Goal: Task Accomplishment & Management: Complete application form

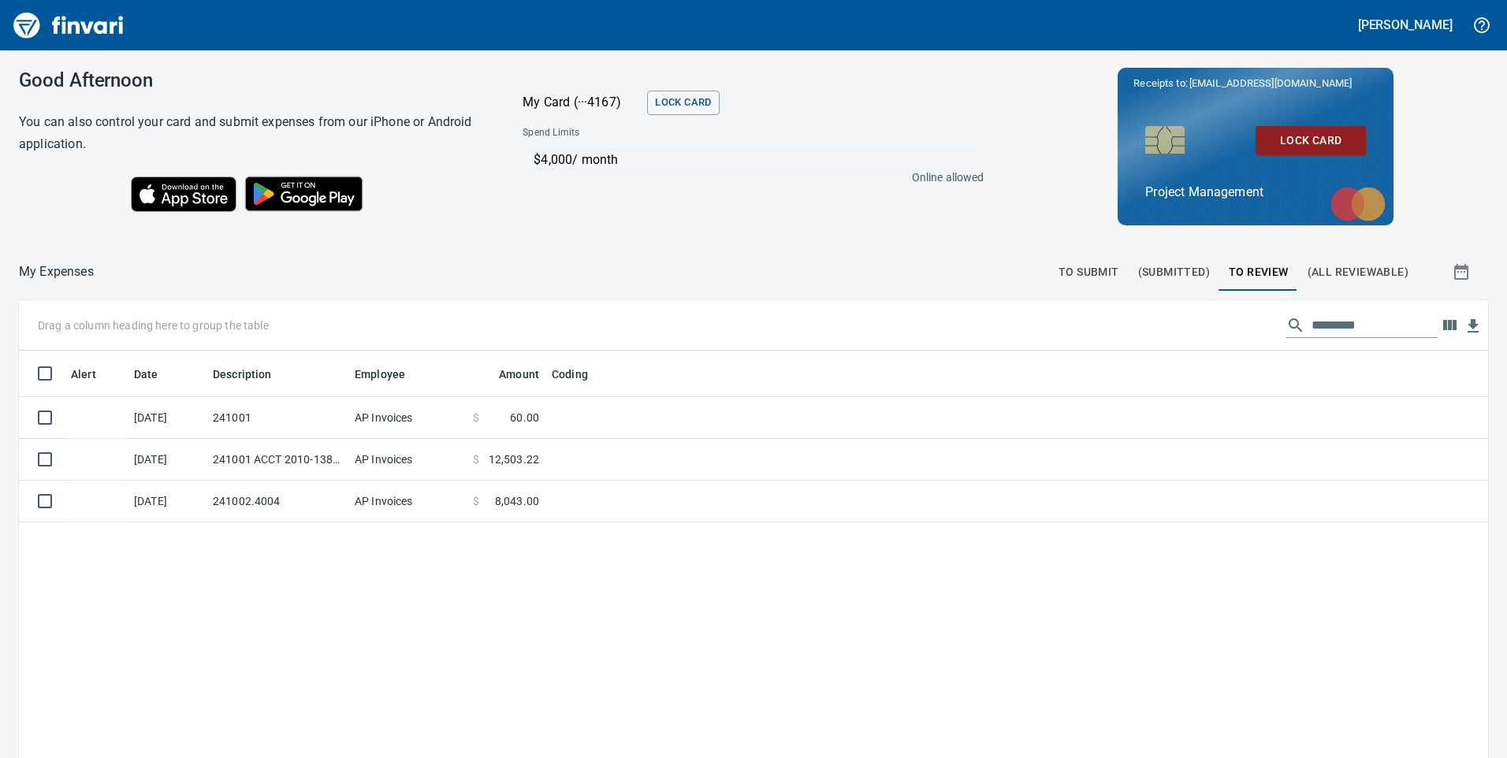
scroll to position [573, 1446]
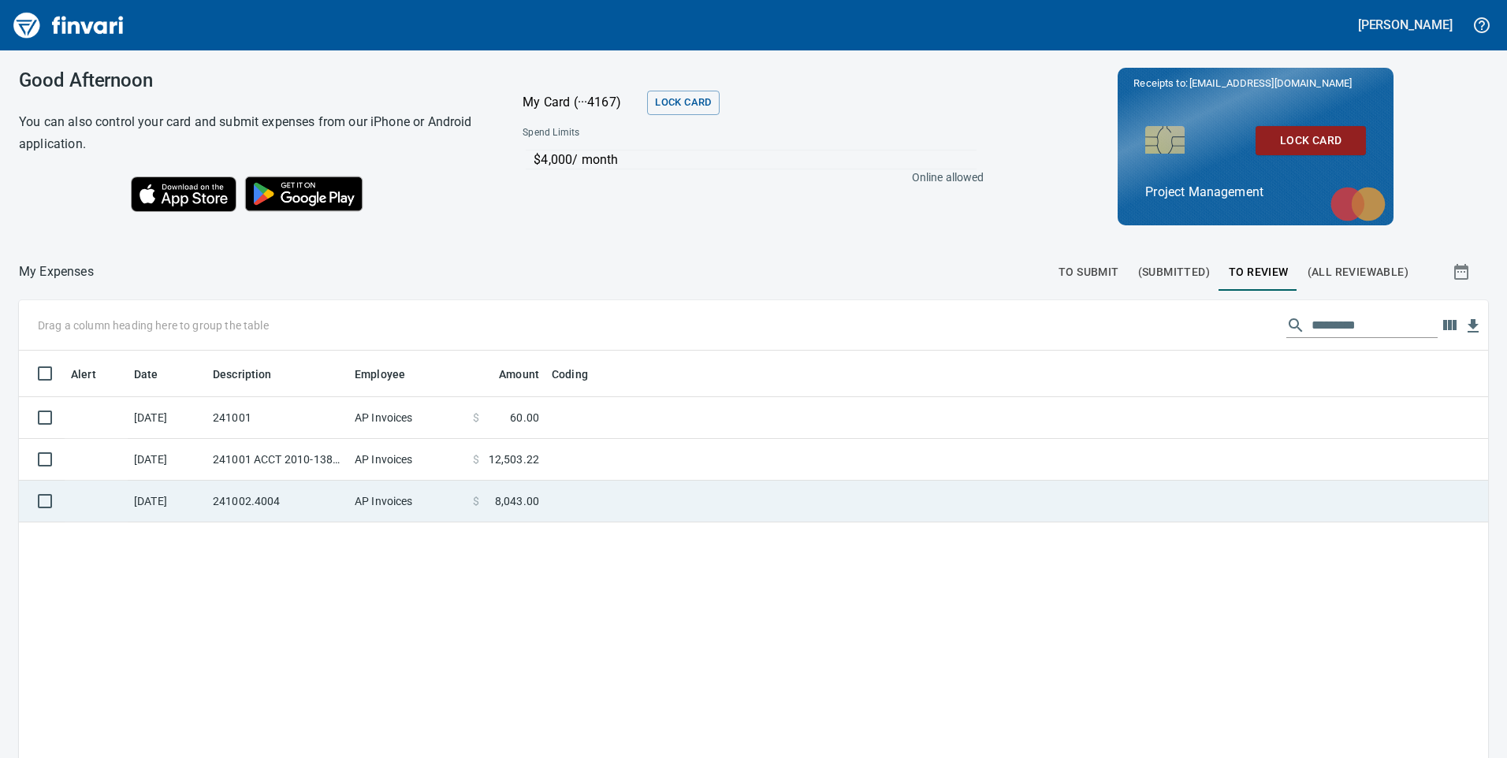
click at [229, 504] on td "241002.4004" at bounding box center [278, 502] width 142 height 42
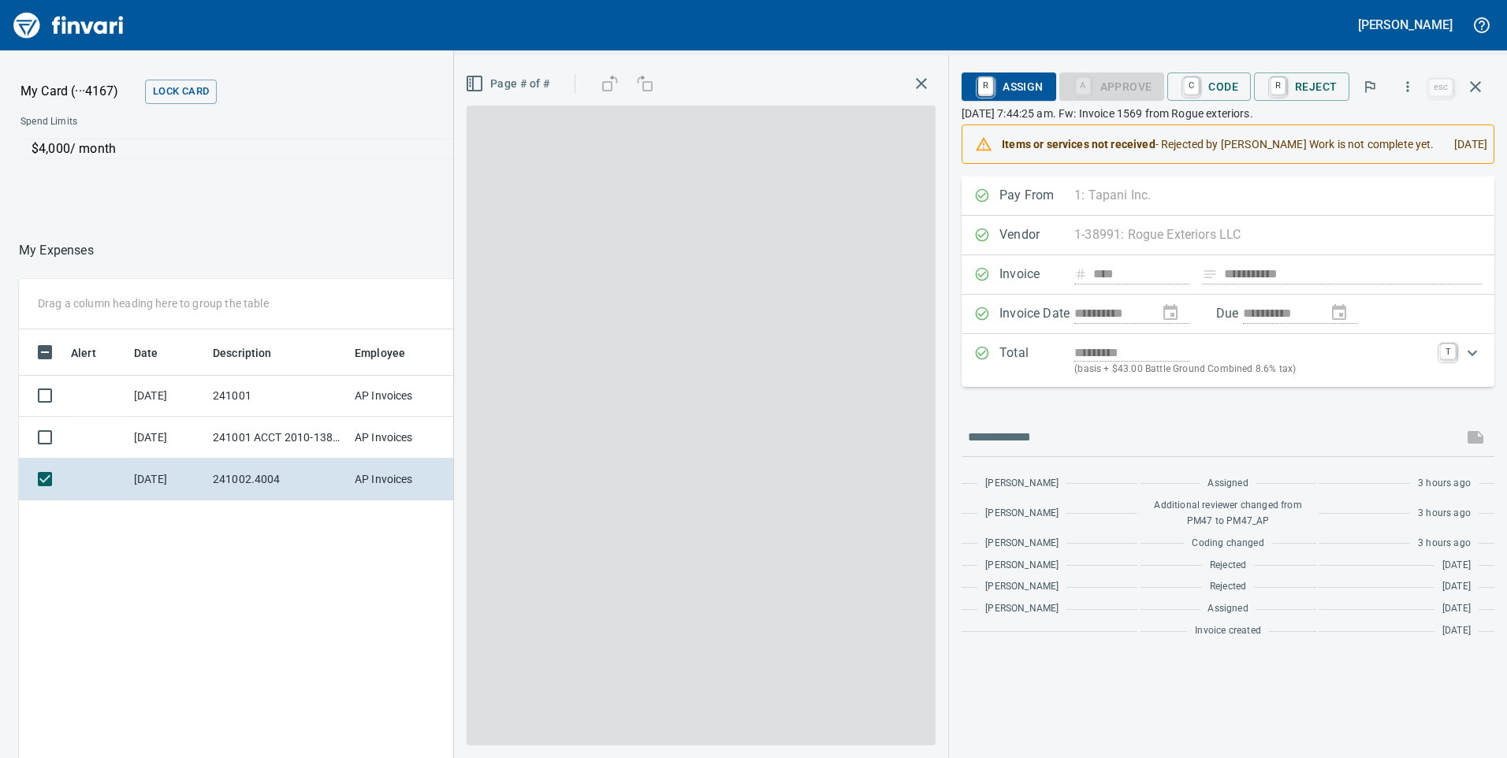
scroll to position [573, 1052]
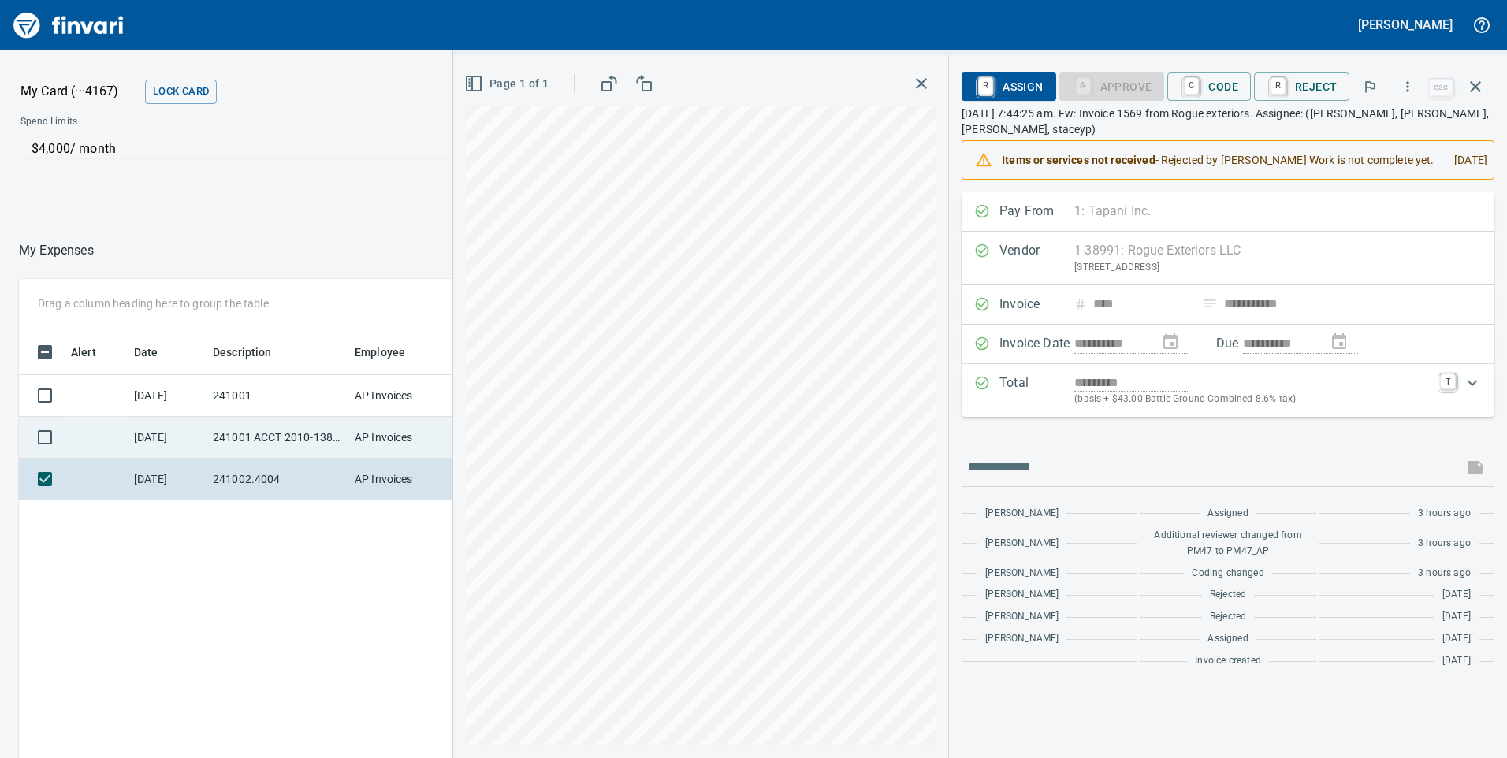
click at [370, 436] on td "AP Invoices" at bounding box center [407, 438] width 118 height 42
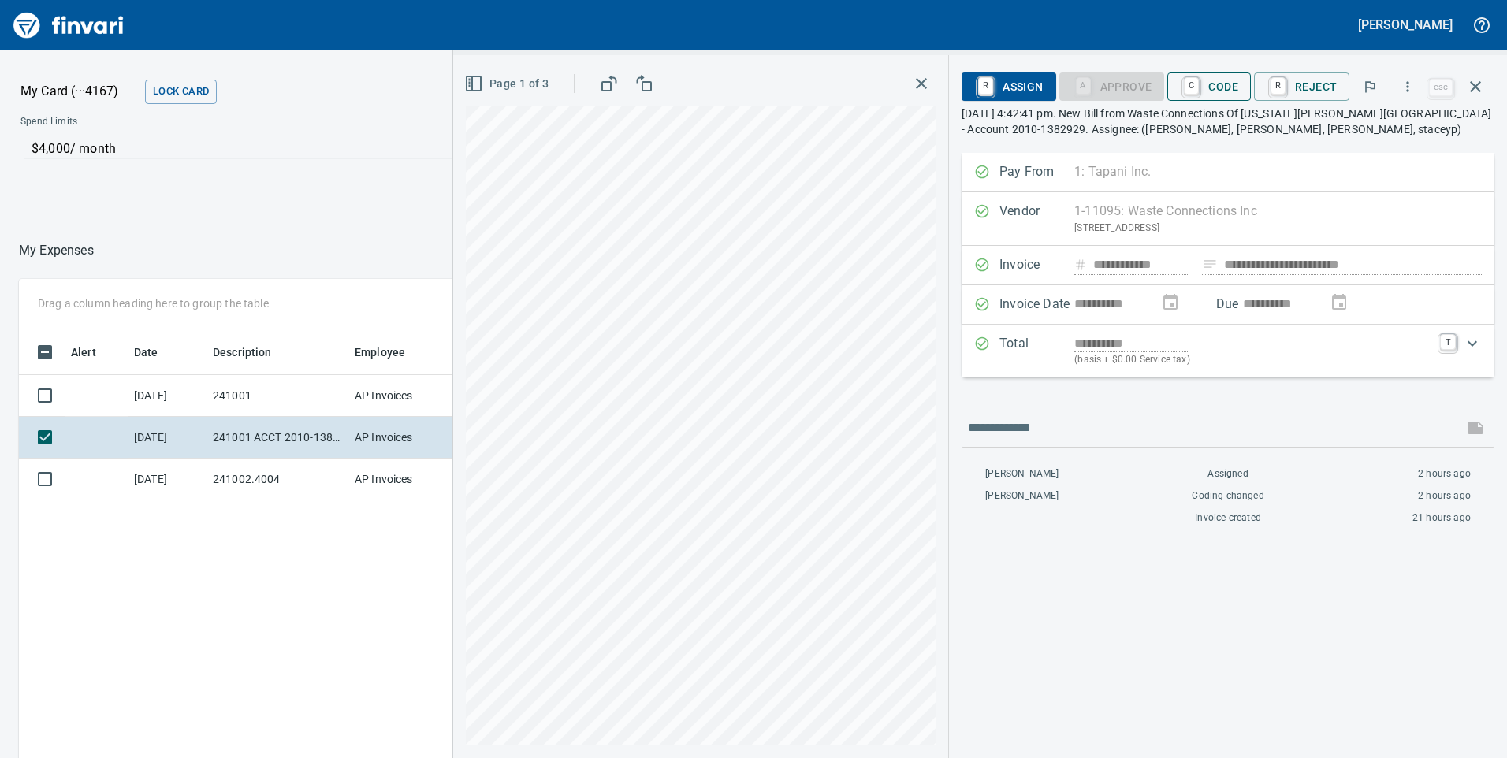
click at [1226, 89] on span "C Code" at bounding box center [1209, 86] width 58 height 27
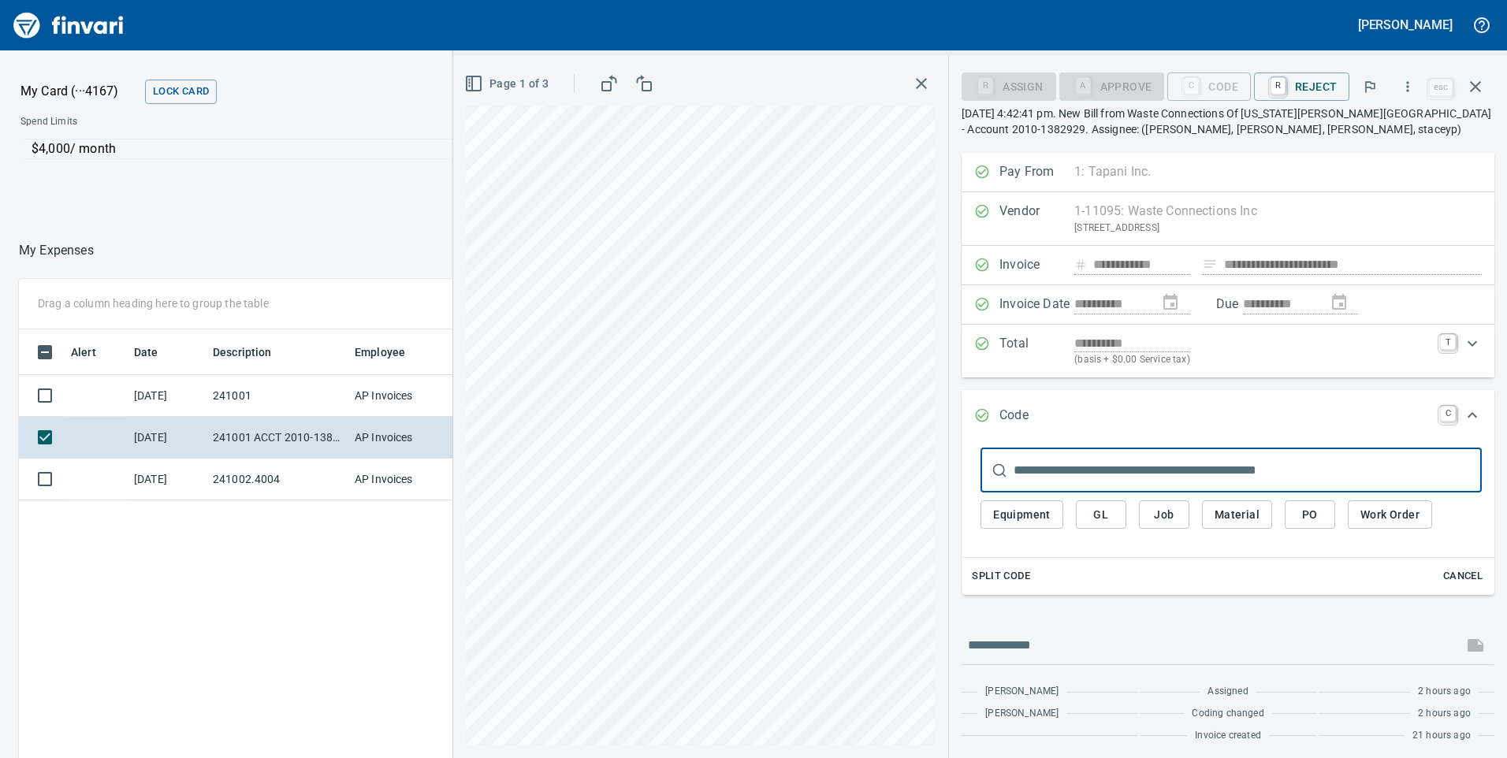
scroll to position [573, 1052]
click at [1167, 520] on span "Job" at bounding box center [1164, 515] width 25 height 20
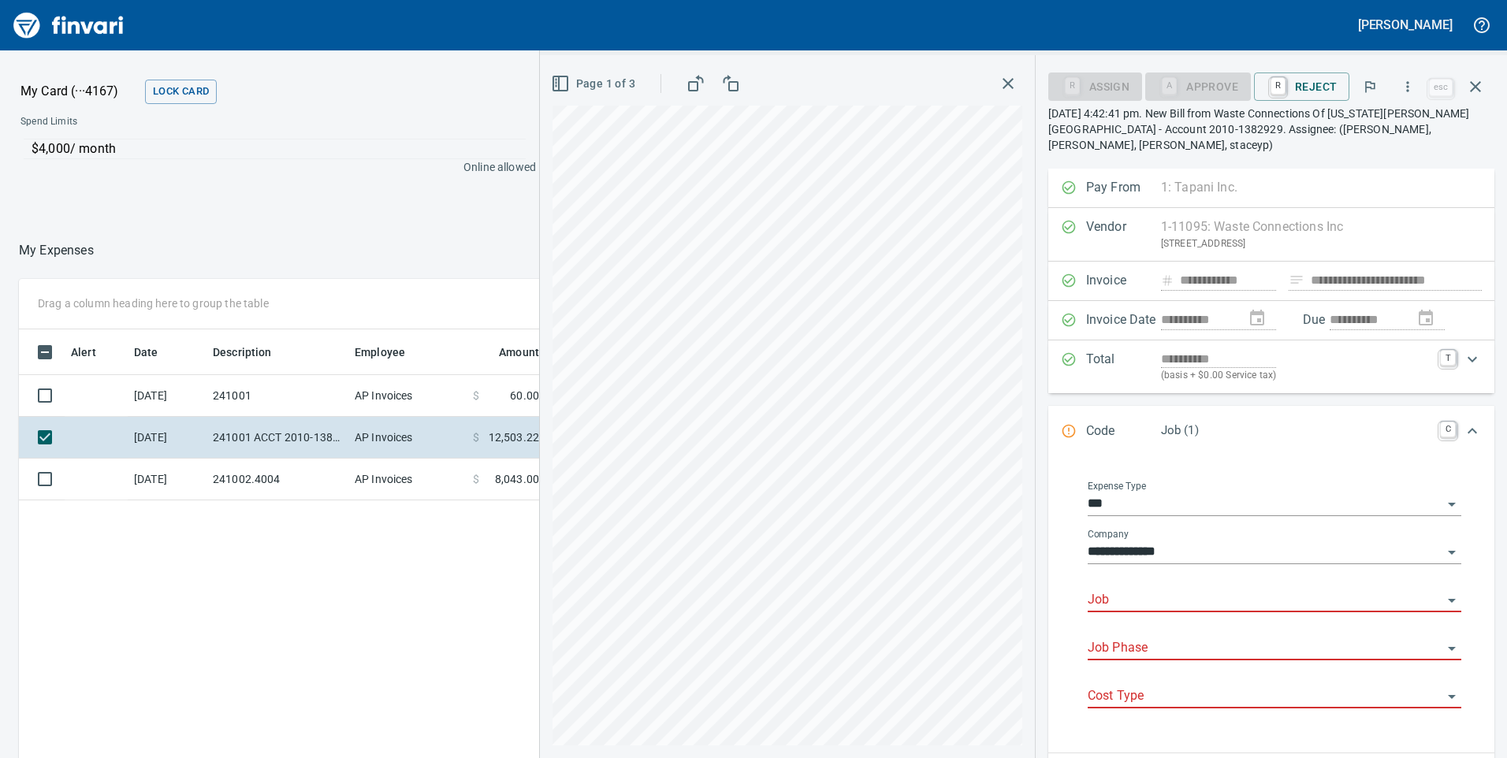
click at [1127, 590] on input "Job" at bounding box center [1265, 601] width 355 height 22
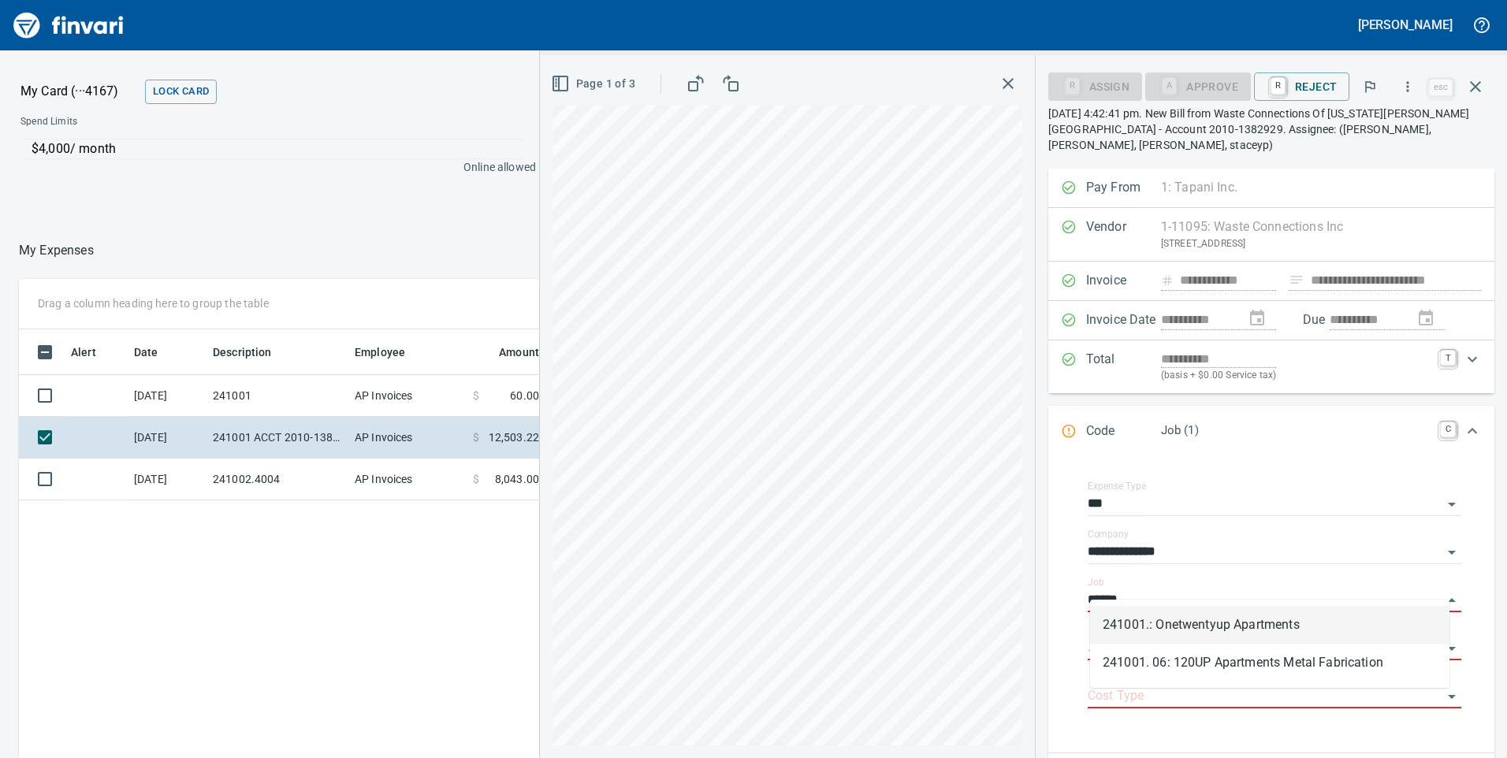
click at [1182, 620] on li "241001.: Onetwentyup Apartments" at bounding box center [1269, 625] width 359 height 38
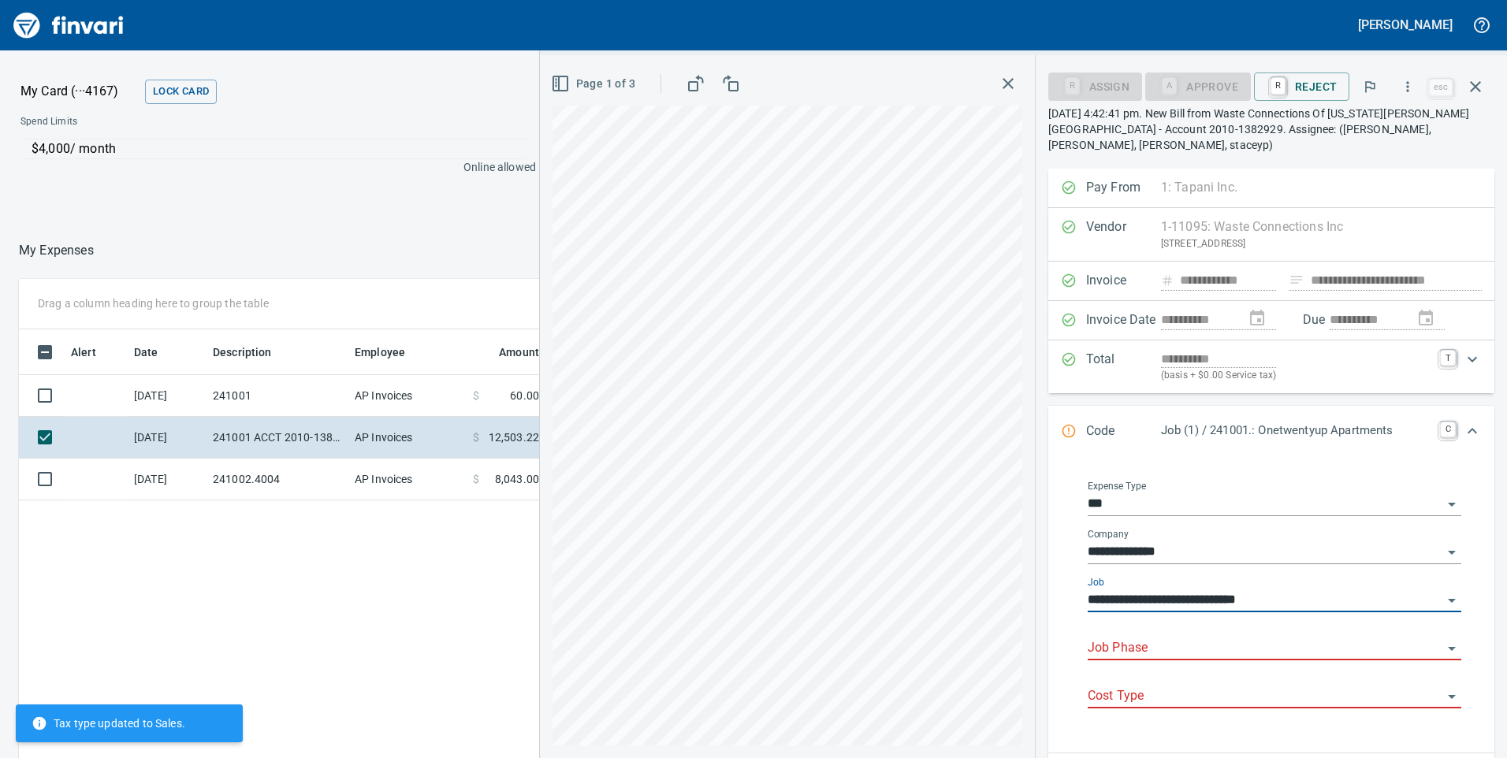
type input "**********"
click at [1169, 638] on input "Job Phase" at bounding box center [1265, 649] width 355 height 22
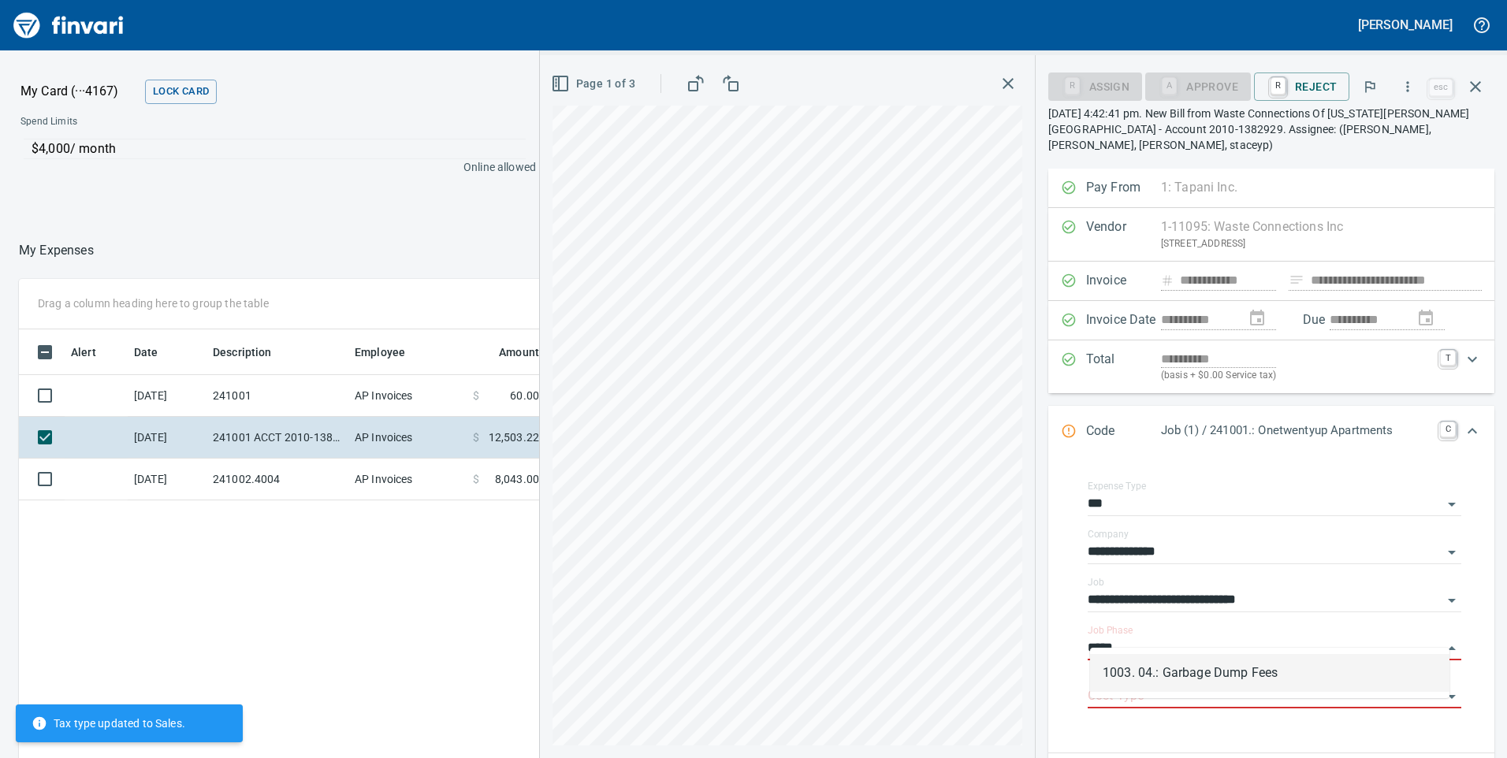
click at [1242, 672] on li "1003. 04.: Garbage Dump Fees" at bounding box center [1269, 673] width 359 height 38
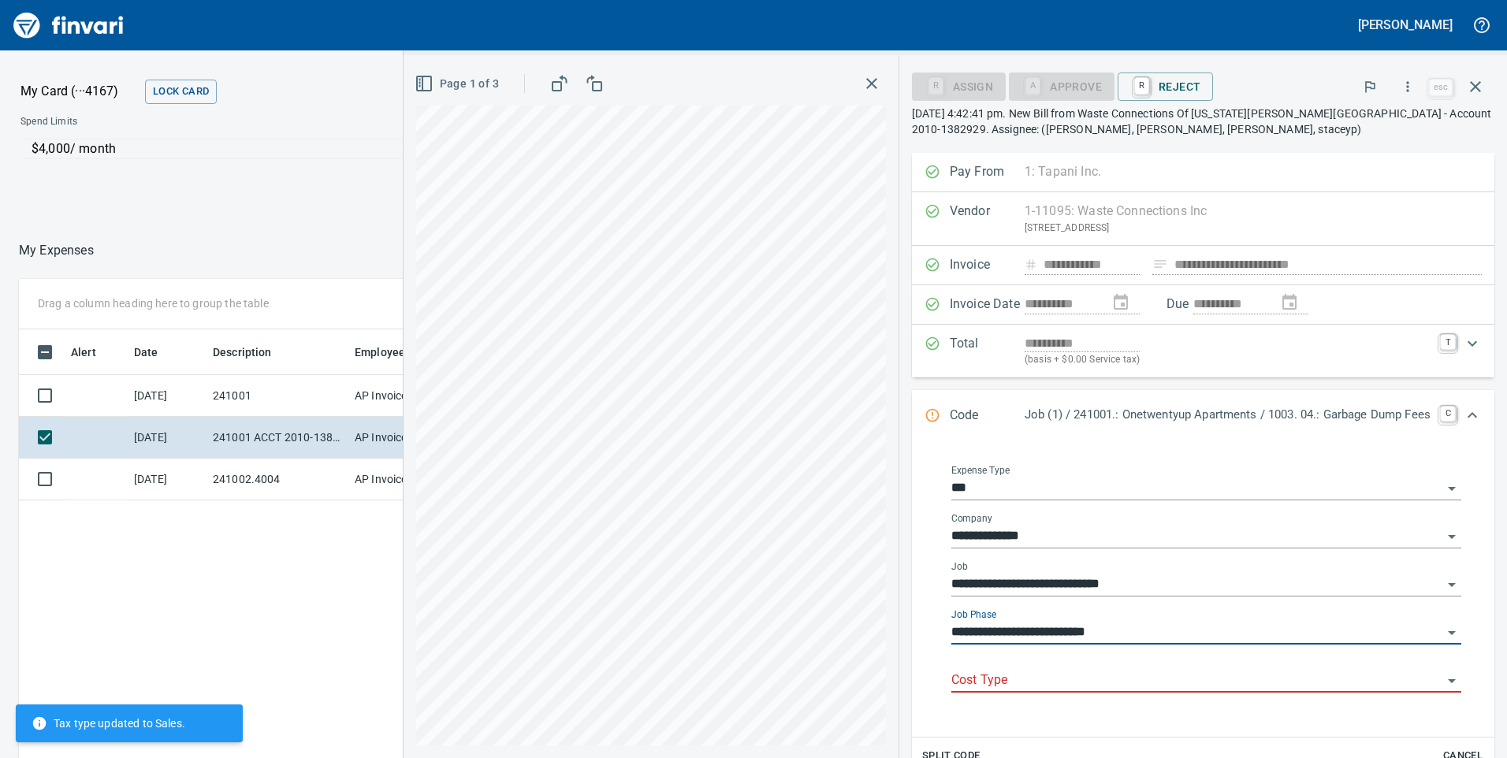
type input "**********"
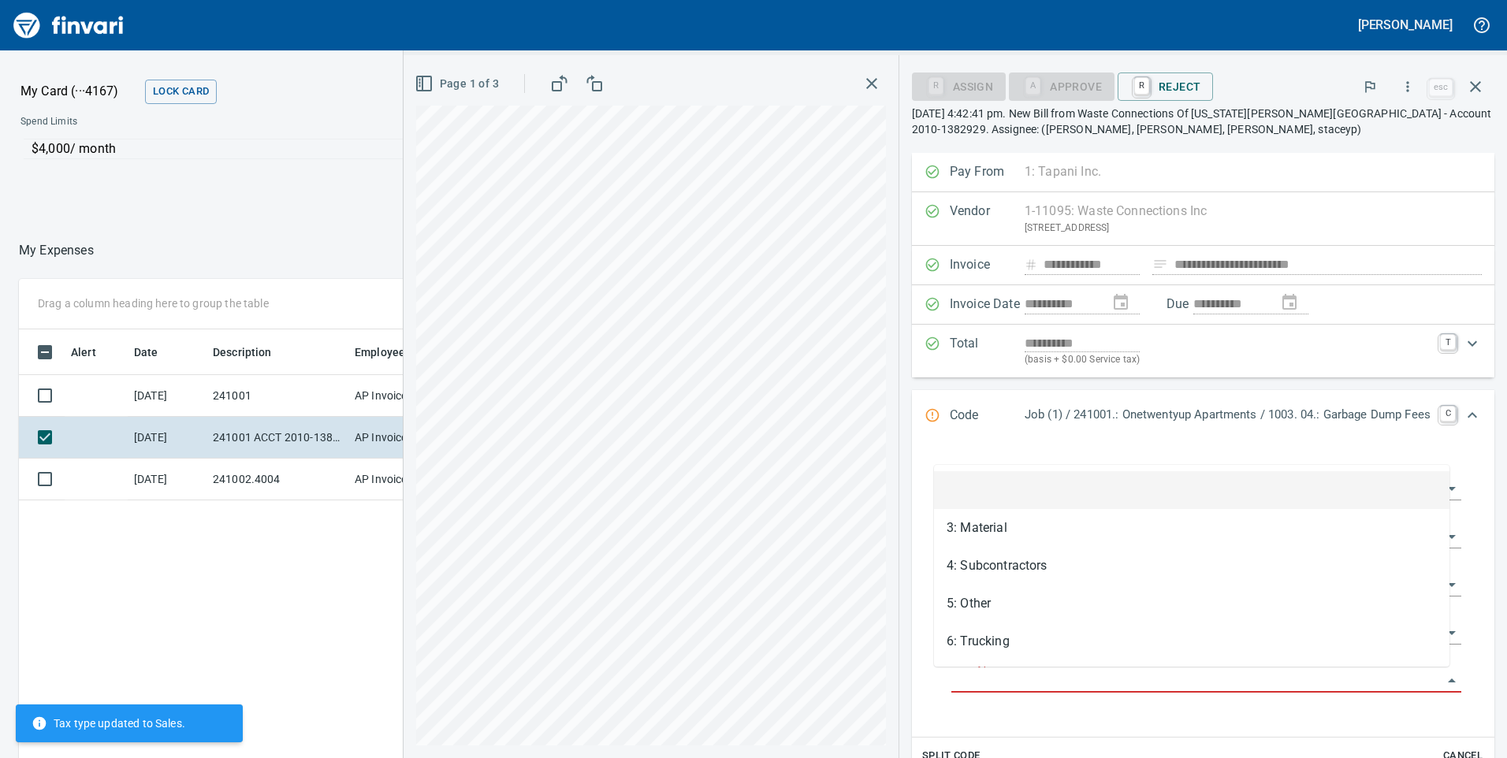
click at [1080, 673] on input "Cost Type" at bounding box center [1197, 681] width 491 height 22
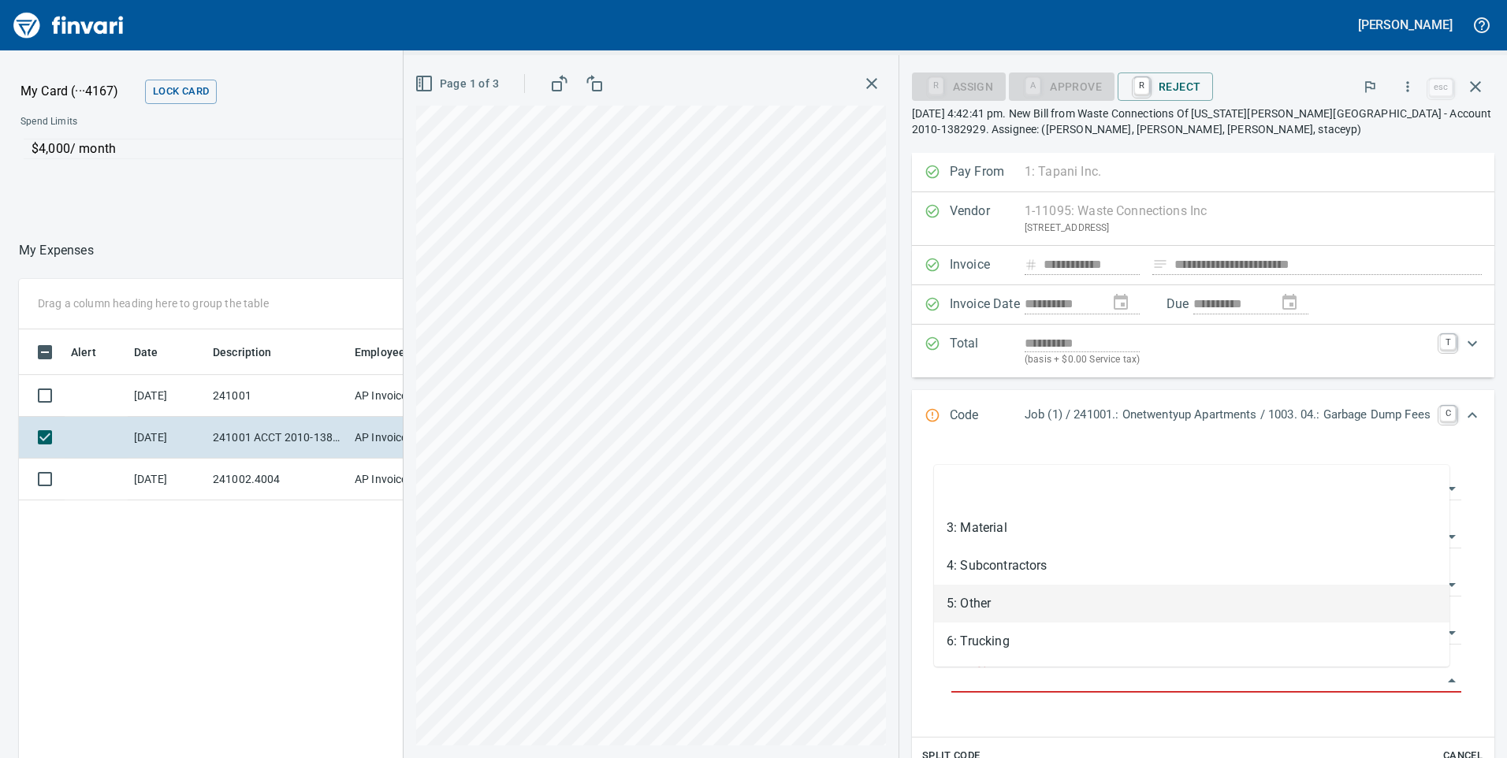
click at [974, 610] on li "5: Other" at bounding box center [1192, 604] width 516 height 38
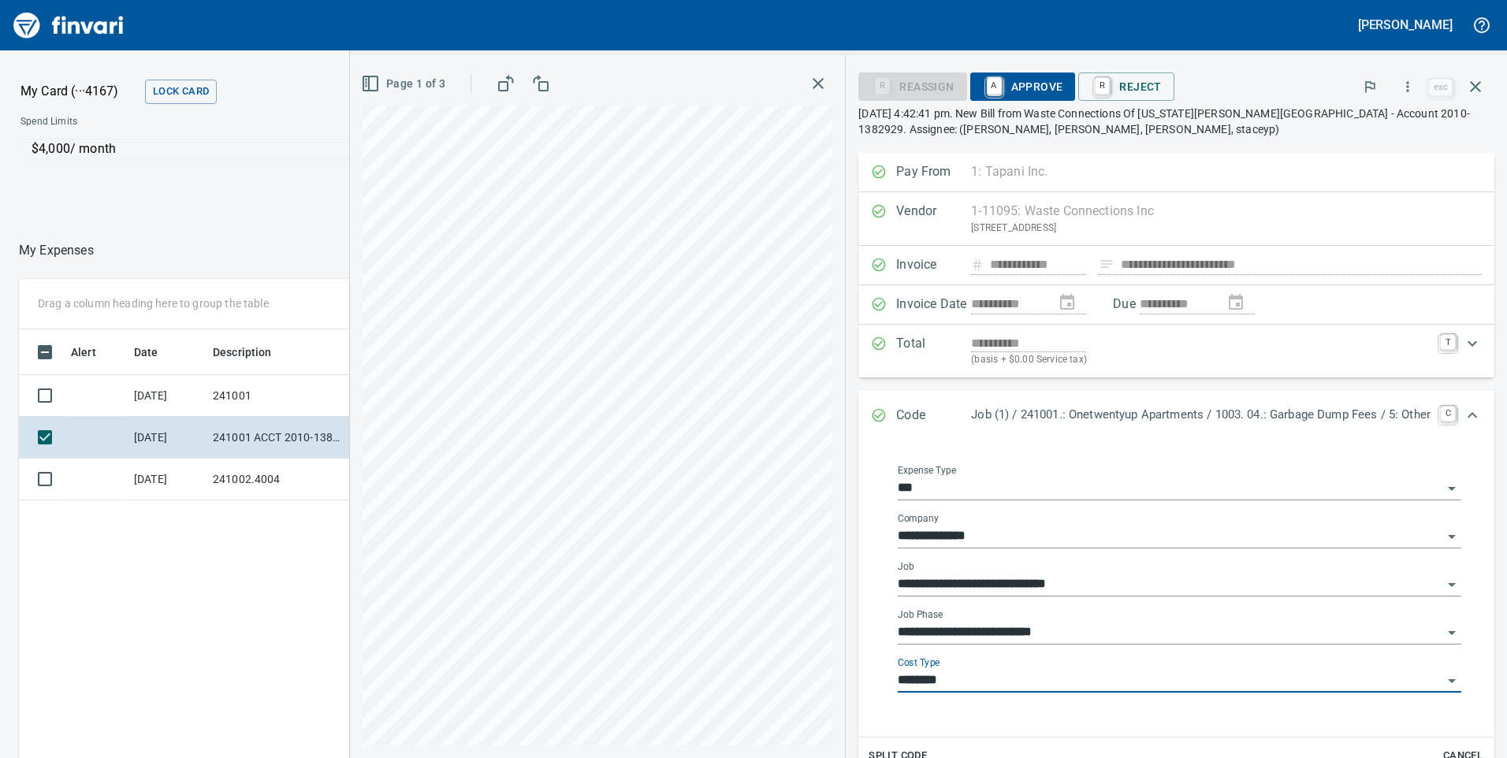
type input "********"
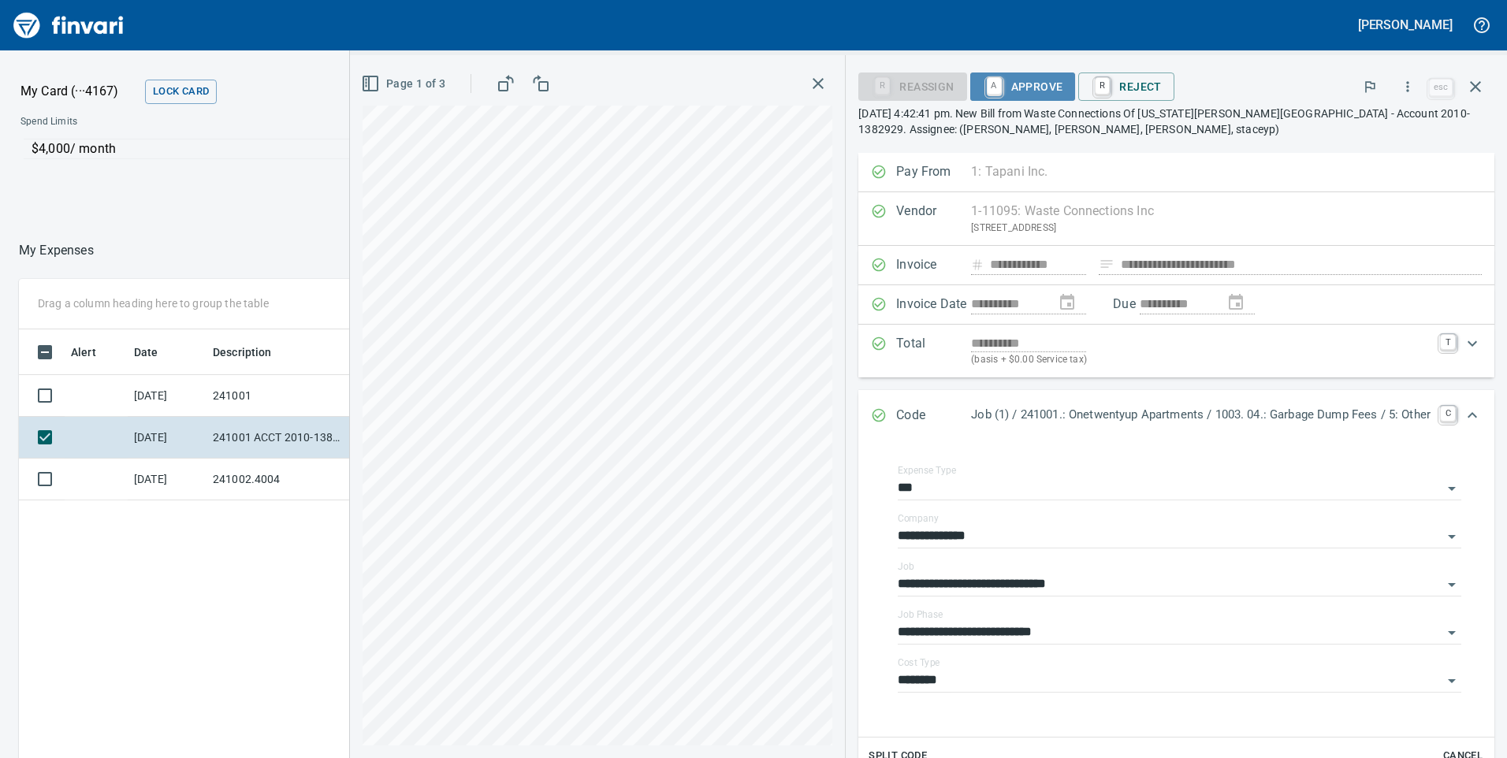
click at [1017, 81] on span "A Approve" at bounding box center [1023, 86] width 80 height 27
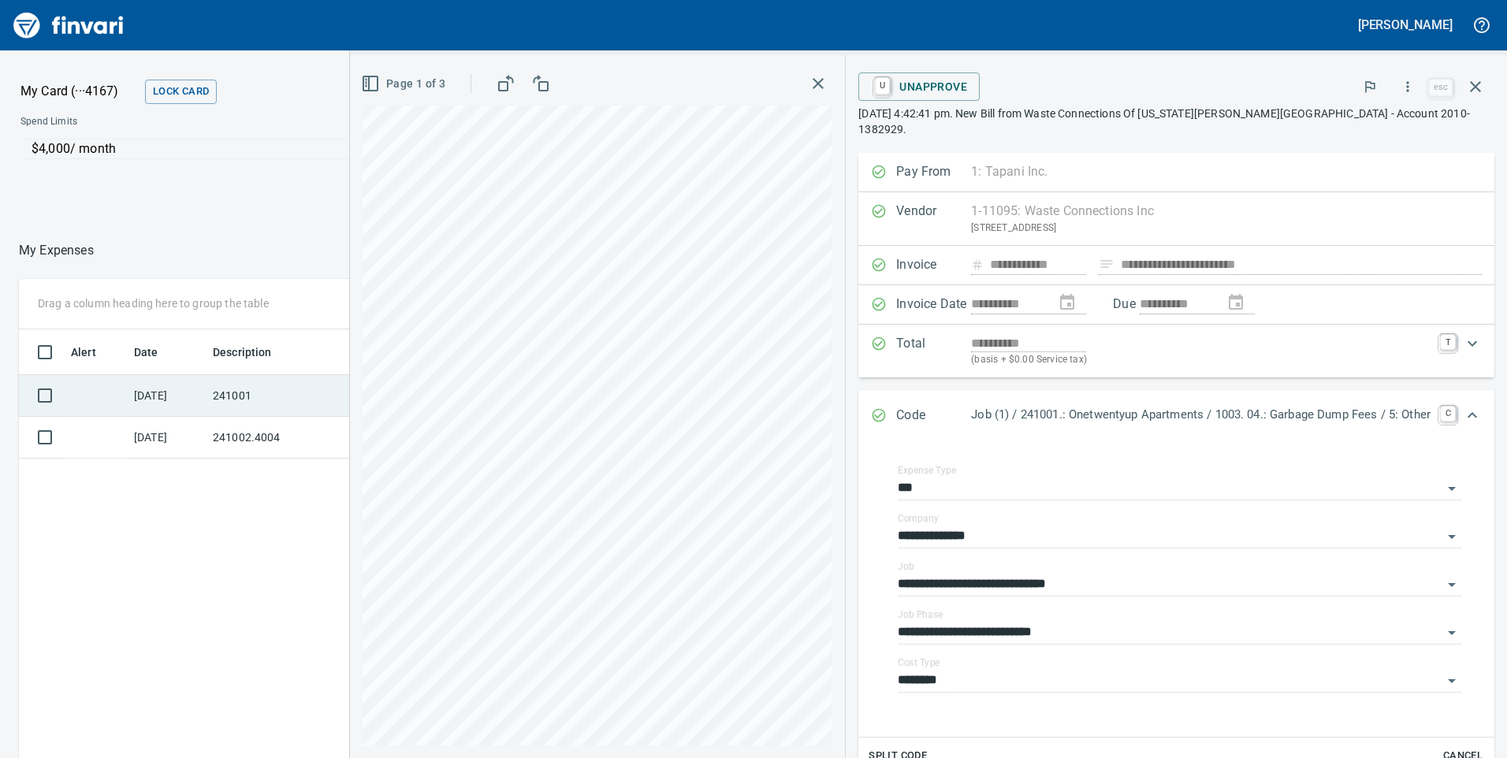
click at [236, 397] on td "241001" at bounding box center [278, 396] width 142 height 42
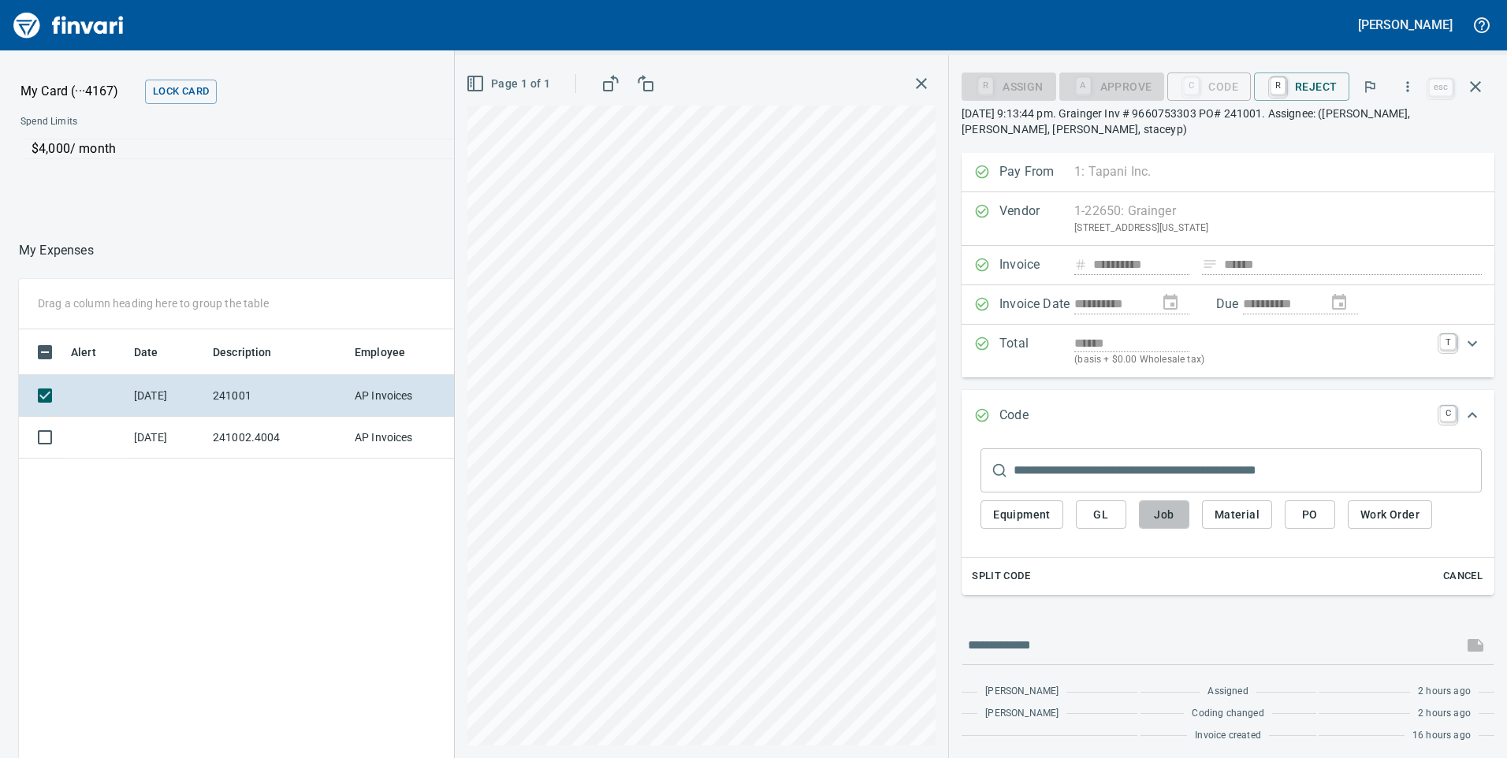
click at [1174, 508] on span "Job" at bounding box center [1164, 515] width 25 height 20
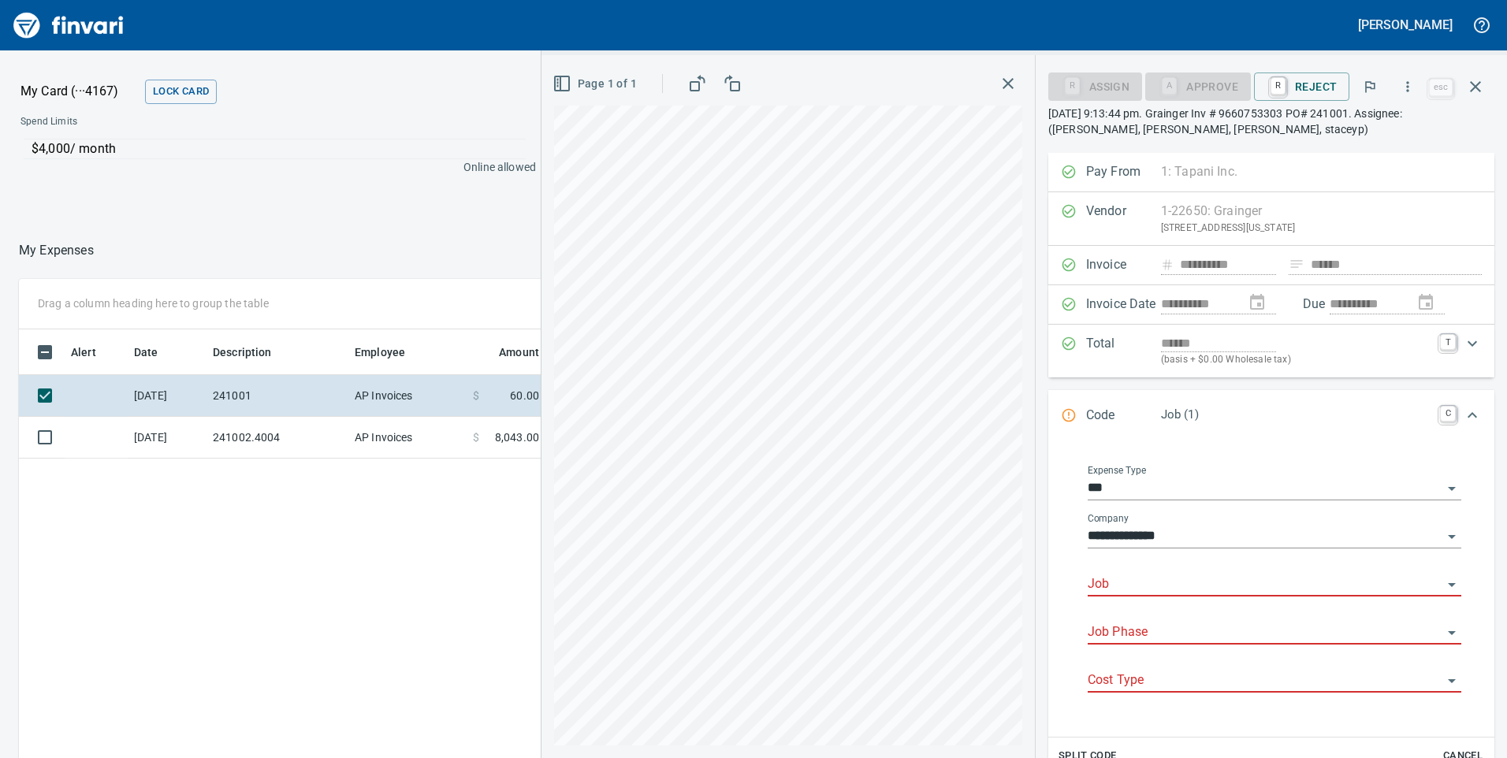
click at [1144, 581] on input "Job" at bounding box center [1265, 585] width 355 height 22
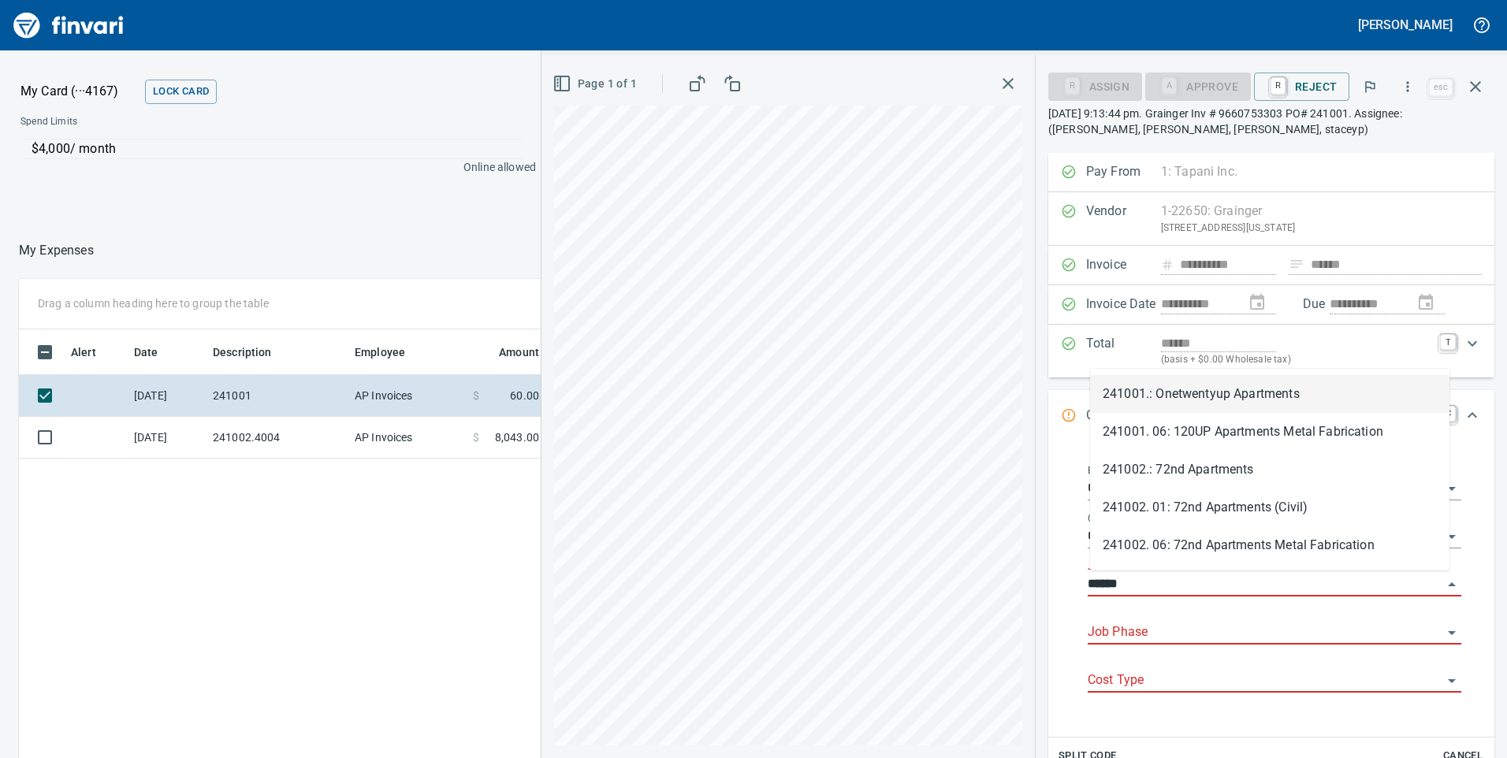
scroll to position [573, 1052]
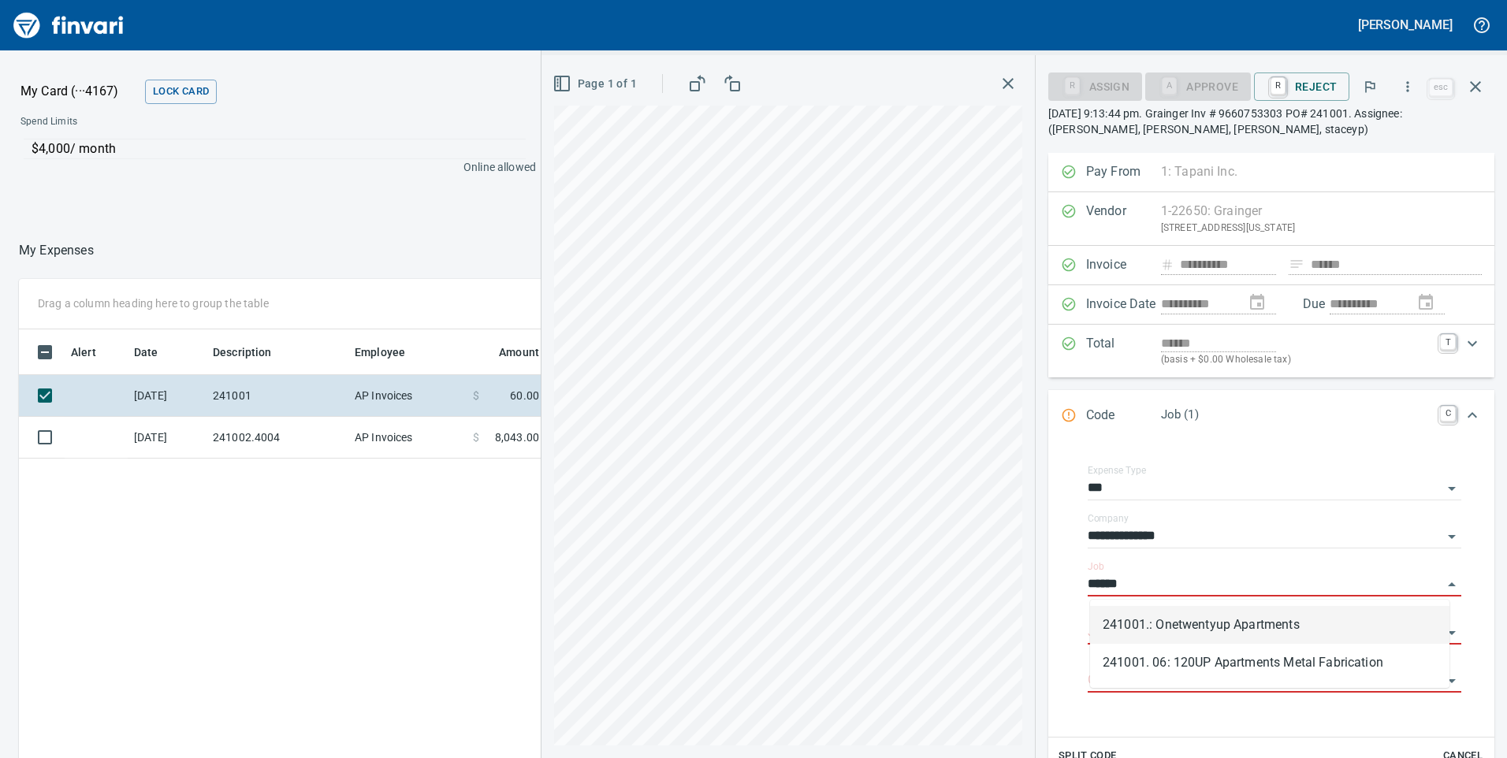
click at [1162, 610] on li "241001.: Onetwentyup Apartments" at bounding box center [1269, 625] width 359 height 38
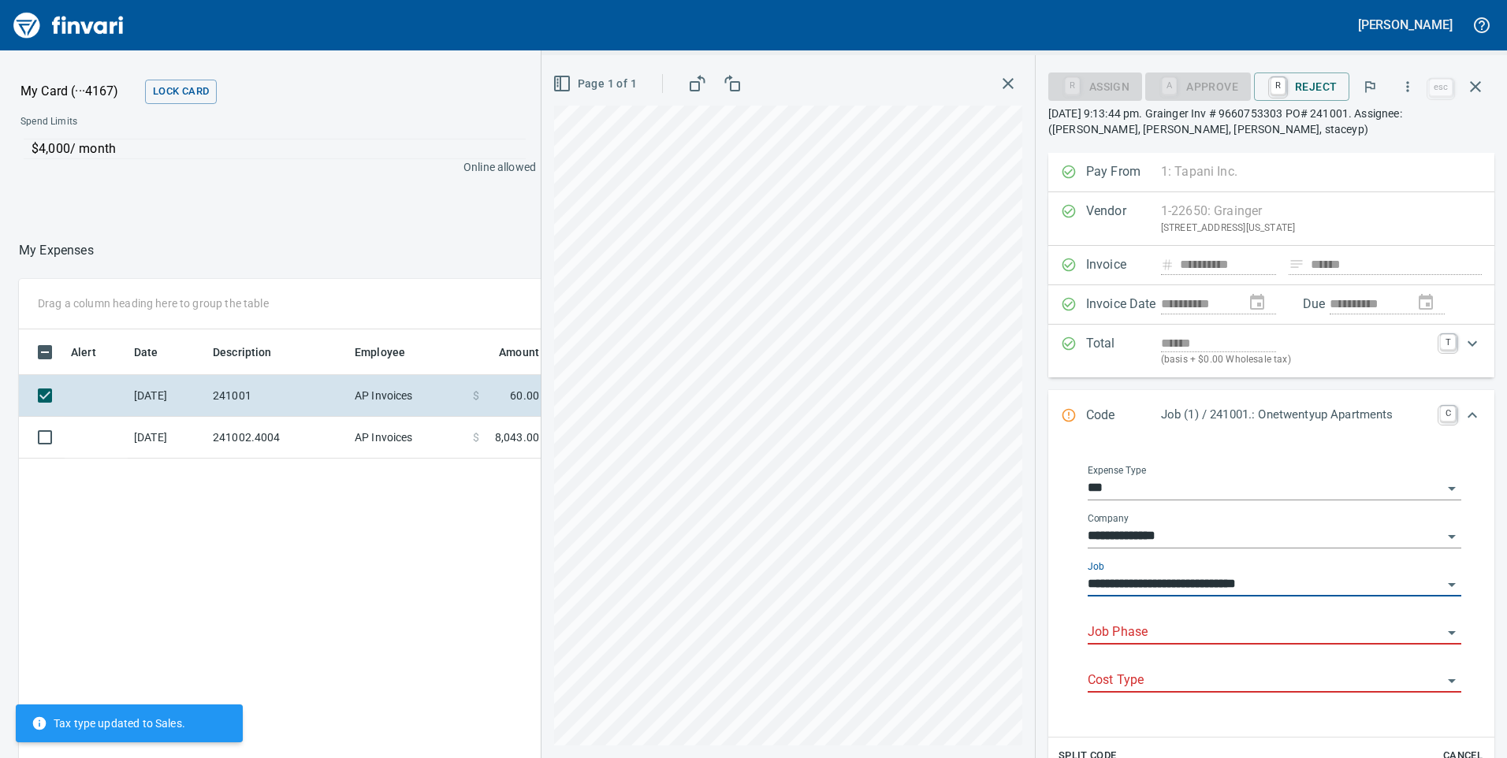
type input "**********"
click at [1163, 628] on input "Job Phase" at bounding box center [1265, 633] width 355 height 22
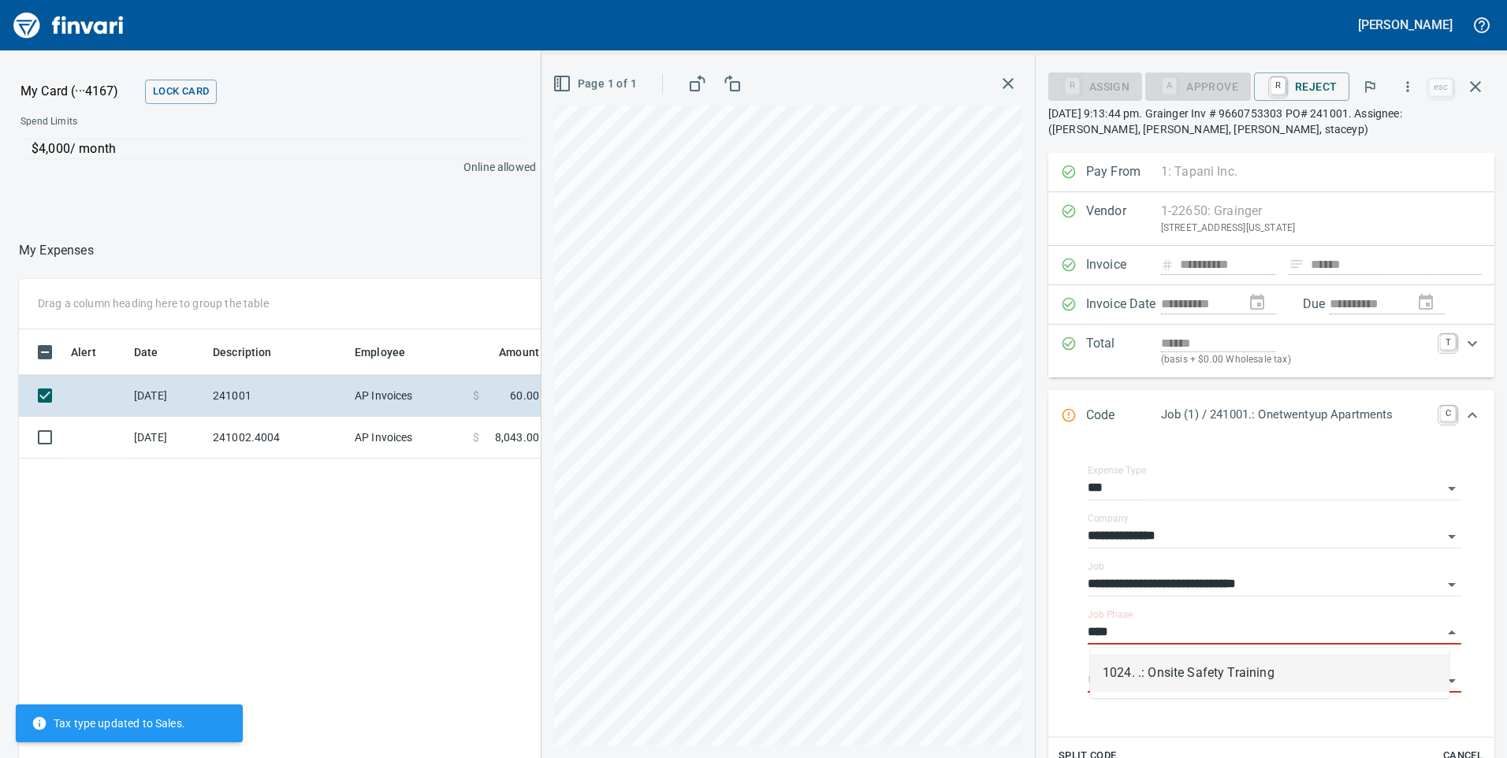
click at [1182, 654] on div "1024. .: Onsite Safety Training" at bounding box center [1269, 673] width 359 height 50
click at [1189, 672] on li "1024. .: Onsite Safety Training" at bounding box center [1269, 673] width 359 height 38
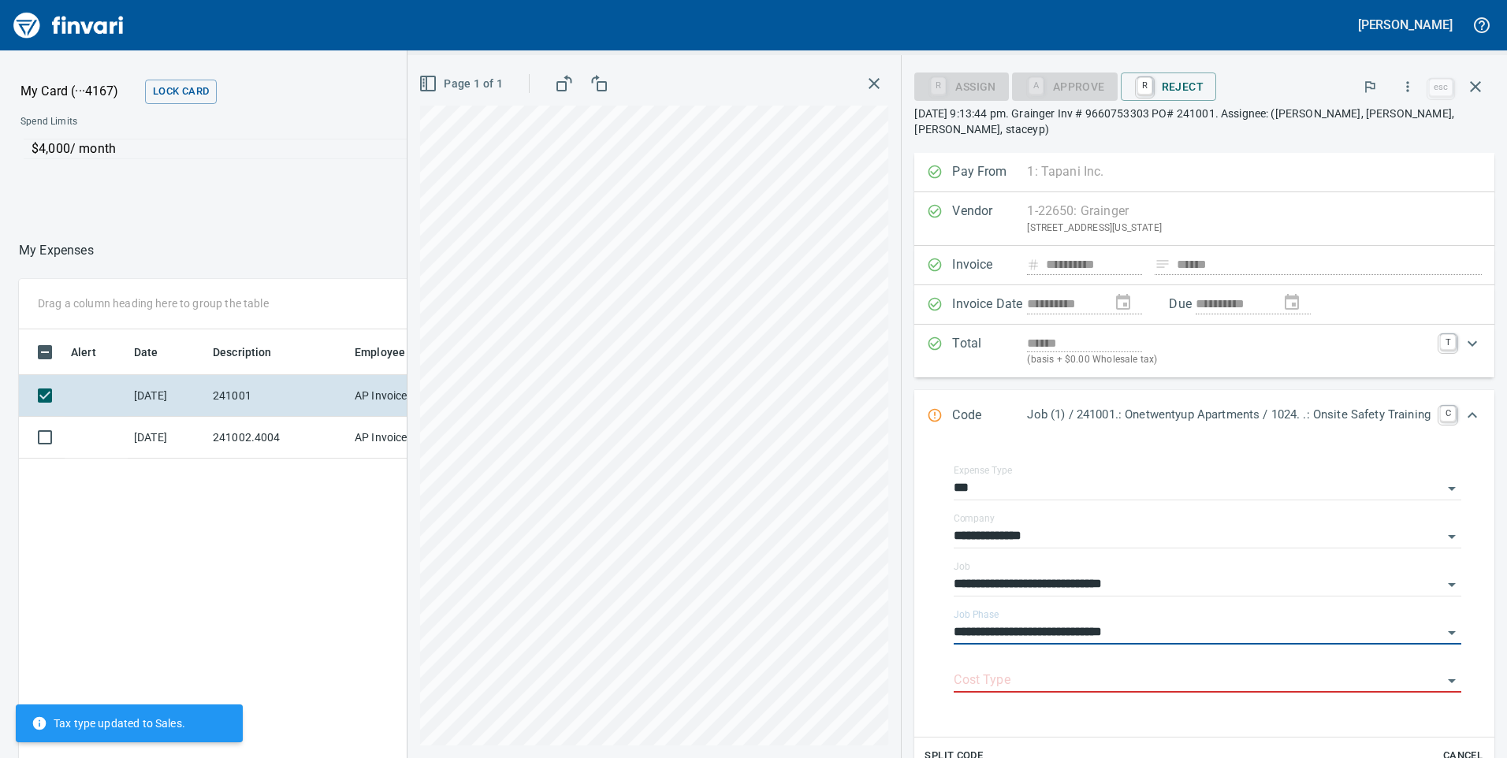
type input "**********"
click at [1189, 672] on input "Cost Type" at bounding box center [1198, 681] width 489 height 22
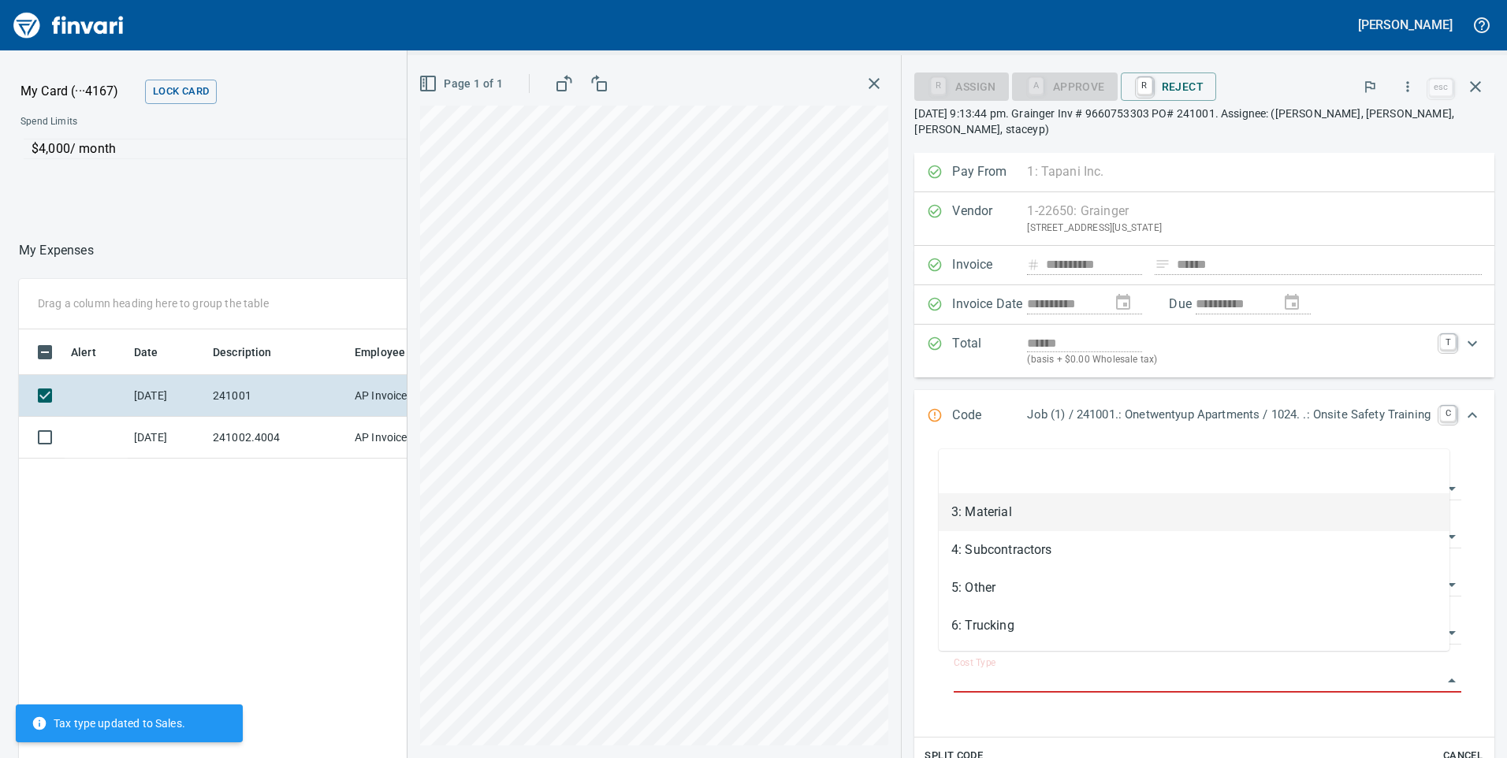
click at [997, 519] on li "3: Material" at bounding box center [1194, 512] width 511 height 38
type input "**********"
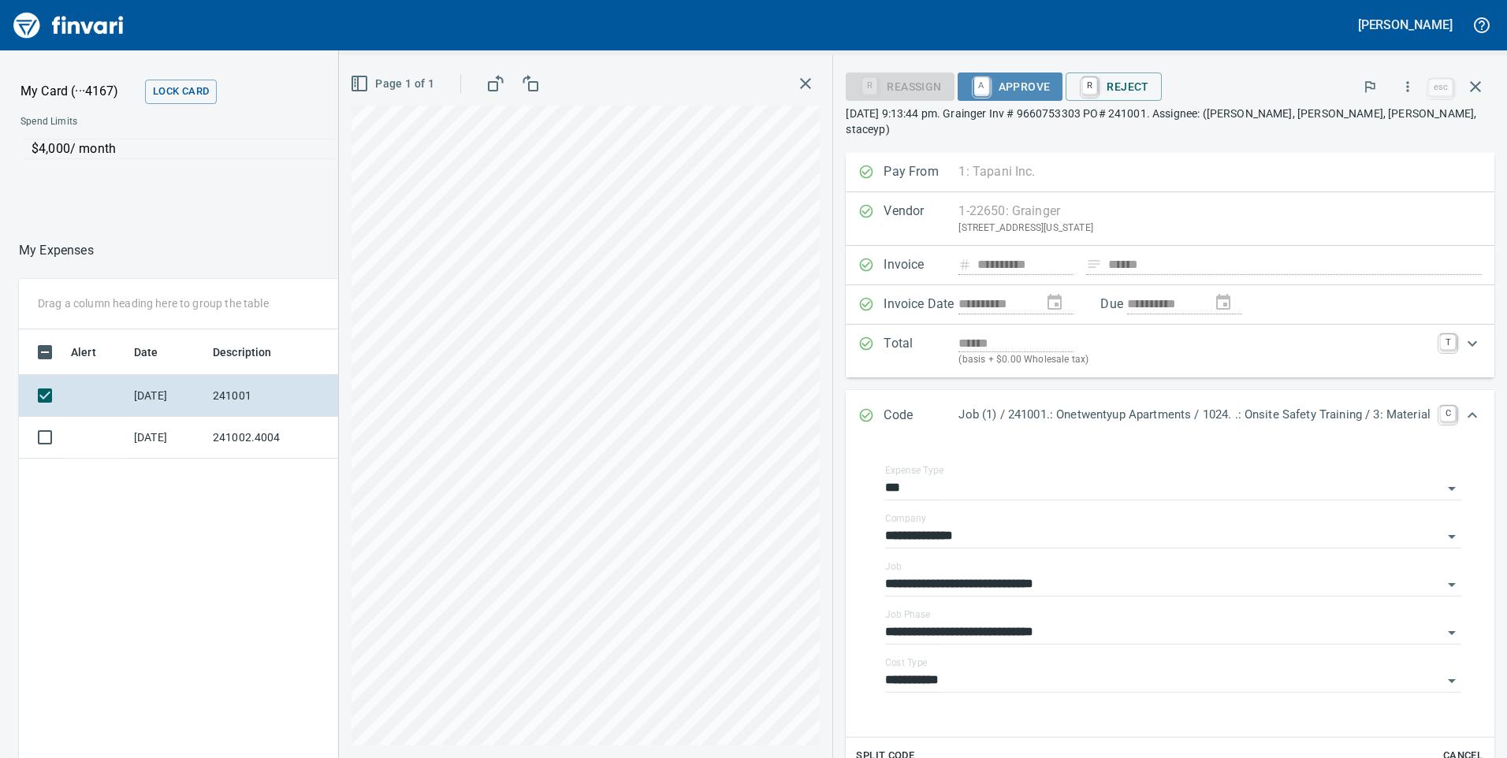
click at [1011, 82] on span "A Approve" at bounding box center [1010, 86] width 80 height 27
